Goal: Download file/media

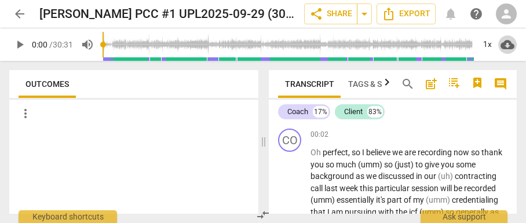
click at [506, 43] on span "cloud_download" at bounding box center [508, 45] width 14 height 14
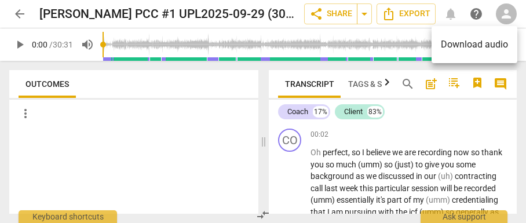
click at [506, 43] on li "Download audio" at bounding box center [475, 45] width 86 height 28
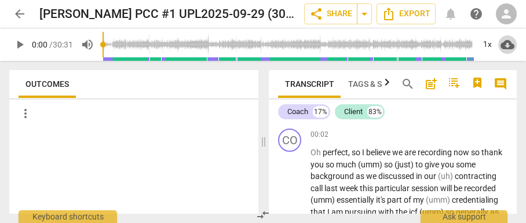
click at [506, 43] on span "cloud_download" at bounding box center [508, 45] width 14 height 14
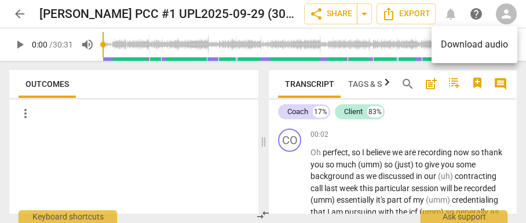
drag, startPoint x: 264, startPoint y: 143, endPoint x: 251, endPoint y: 144, distance: 13.3
click at [251, 144] on div at bounding box center [263, 111] width 526 height 223
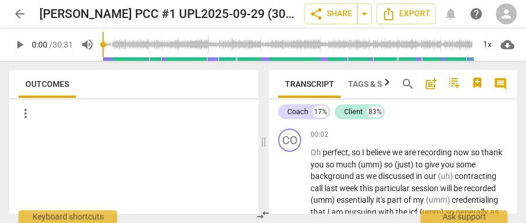
click at [251, 143] on div at bounding box center [133, 171] width 249 height 86
click at [266, 212] on span "compare_arrows" at bounding box center [263, 215] width 14 height 14
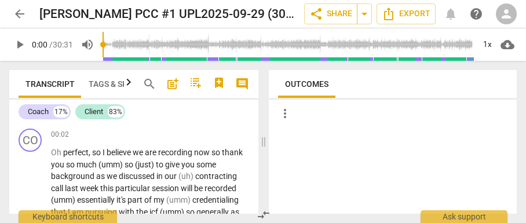
click at [266, 212] on span "compare_arrows" at bounding box center [264, 215] width 14 height 14
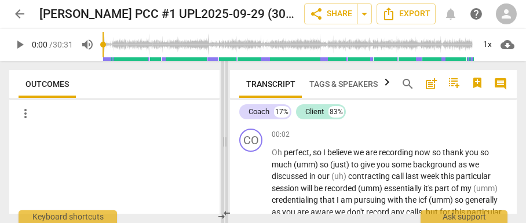
drag, startPoint x: 266, startPoint y: 152, endPoint x: 227, endPoint y: 152, distance: 38.8
click at [227, 152] on span at bounding box center [224, 142] width 7 height 162
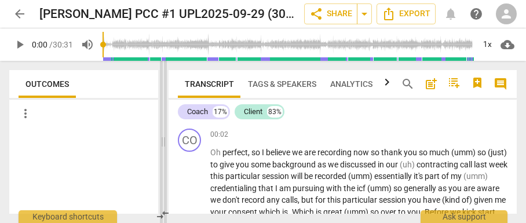
drag, startPoint x: 227, startPoint y: 152, endPoint x: 166, endPoint y: 152, distance: 61.5
click at [166, 152] on span at bounding box center [163, 142] width 7 height 162
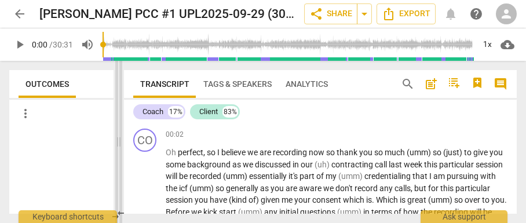
drag, startPoint x: 165, startPoint y: 152, endPoint x: 117, endPoint y: 146, distance: 48.5
click at [117, 146] on span at bounding box center [118, 142] width 7 height 162
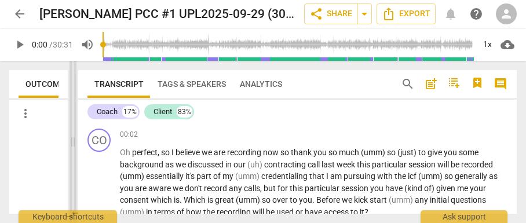
drag, startPoint x: 117, startPoint y: 146, endPoint x: 75, endPoint y: 144, distance: 42.4
click at [75, 144] on span at bounding box center [73, 142] width 7 height 162
click at [199, 157] on span "believe" at bounding box center [189, 152] width 26 height 9
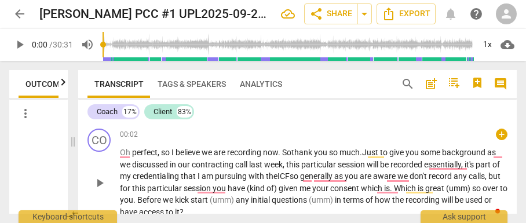
click at [424, 166] on span "recorded" at bounding box center [408, 164] width 34 height 9
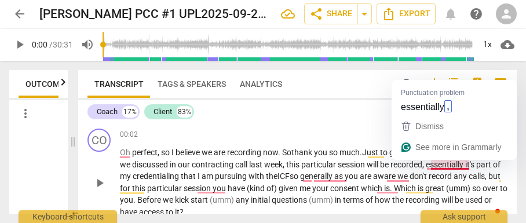
click at [466, 164] on span "essentially" at bounding box center [445, 164] width 39 height 9
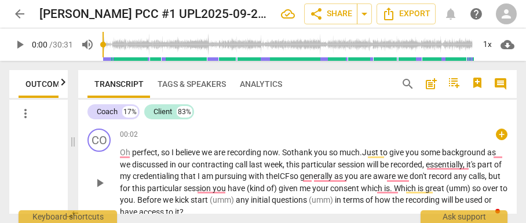
click at [423, 168] on span "recorded," at bounding box center [408, 164] width 35 height 9
